Goal: Task Accomplishment & Management: Manage account settings

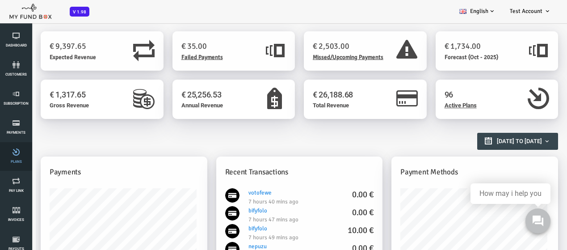
click at [25, 155] on icon at bounding box center [16, 151] width 27 height 7
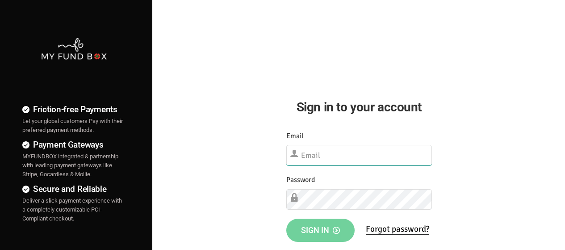
click at [348, 157] on input "text" at bounding box center [359, 155] width 146 height 21
type input "d"
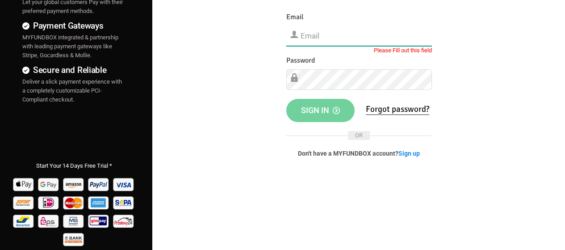
scroll to position [134, 0]
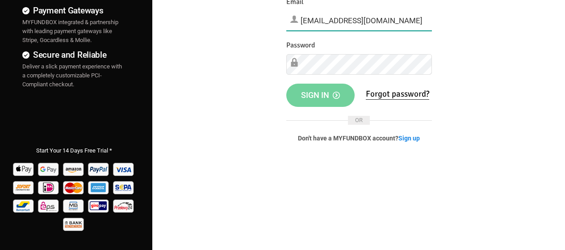
type input "[EMAIL_ADDRESS][DOMAIN_NAME]"
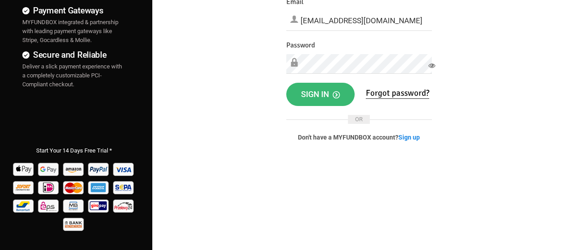
click at [316, 94] on span "Sign in" at bounding box center [320, 93] width 39 height 9
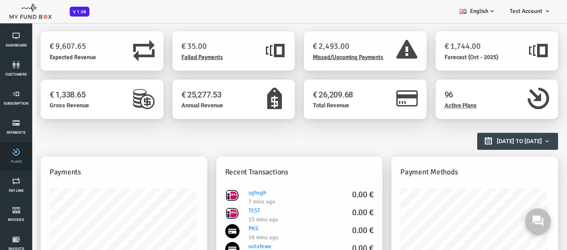
click at [28, 156] on link "Plans" at bounding box center [16, 156] width 27 height 29
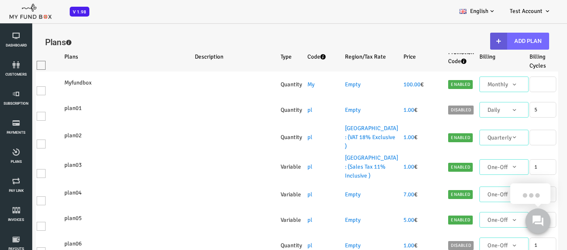
select select "100"
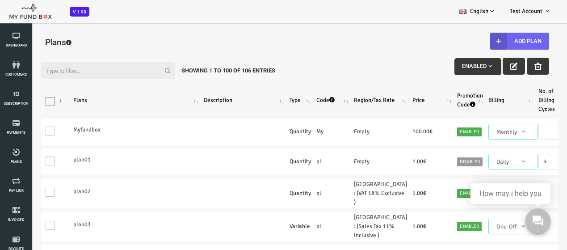
click at [508, 43] on button "Add Plan" at bounding box center [496, 41] width 59 height 17
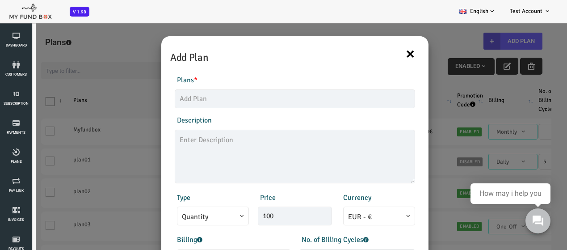
click at [384, 59] on button "×" at bounding box center [388, 53] width 10 height 19
